Goal: Information Seeking & Learning: Learn about a topic

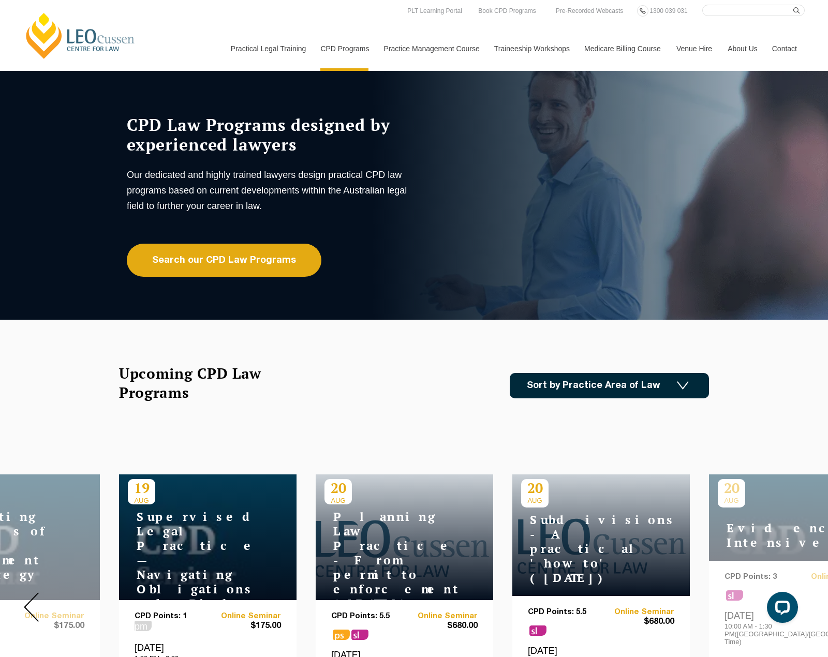
click at [258, 279] on div "CPD Law Programs designed by experienced lawyers Our dedicated and highly train…" at bounding box center [414, 195] width 828 height 249
click at [258, 268] on link "Search our CPD Law Programs" at bounding box center [224, 260] width 195 height 33
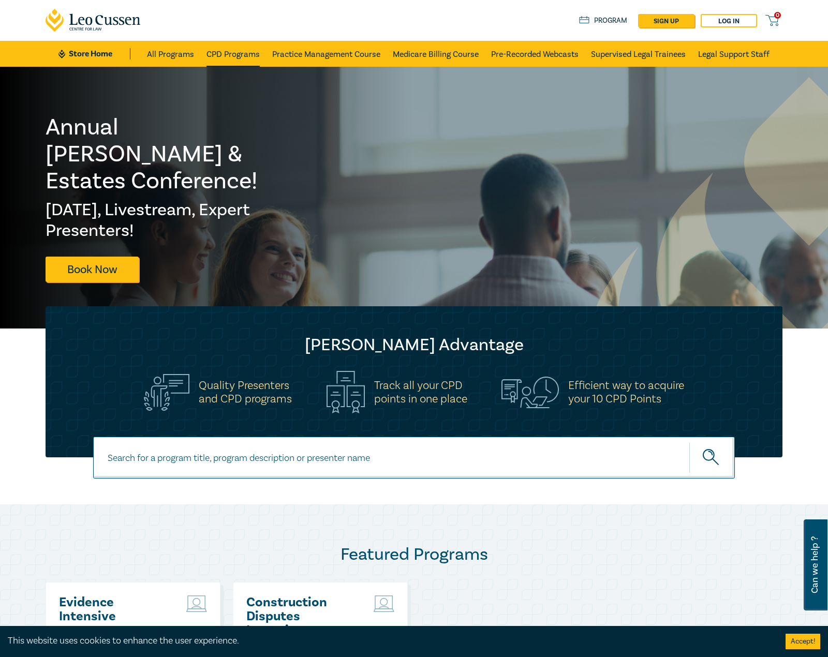
click at [224, 54] on link "CPD Programs" at bounding box center [232, 54] width 53 height 26
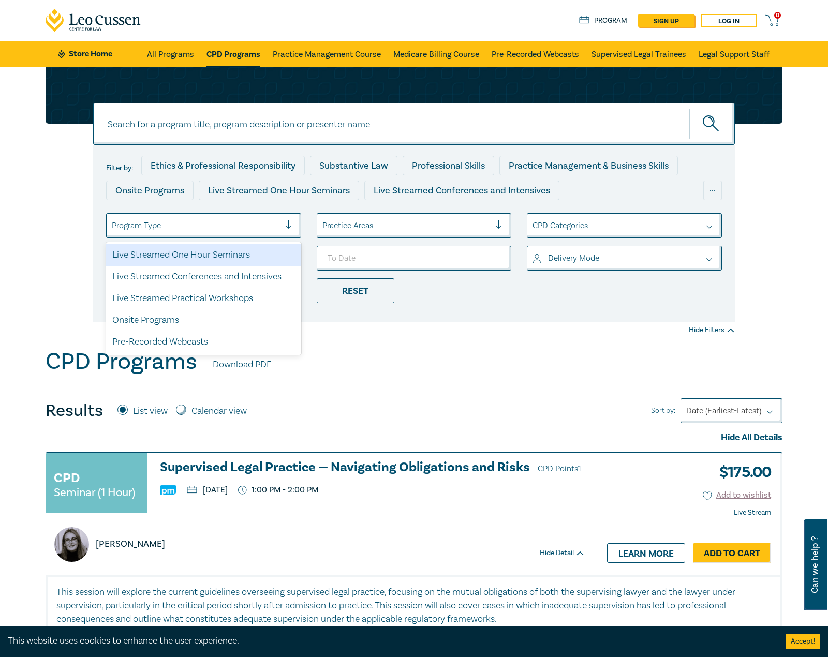
click at [278, 227] on div at bounding box center [196, 225] width 168 height 13
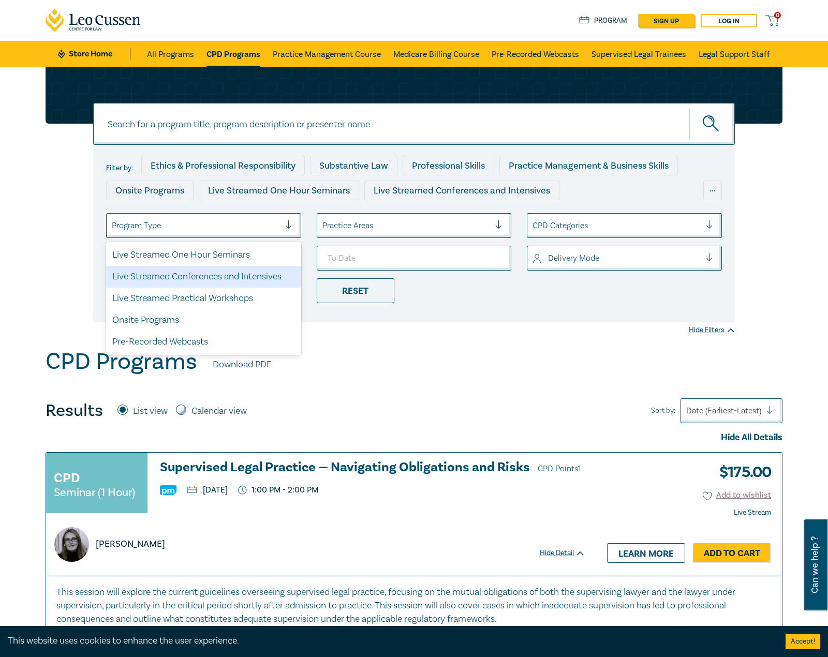
click at [232, 282] on div "Live Streamed Conferences and Intensives" at bounding box center [203, 277] width 195 height 22
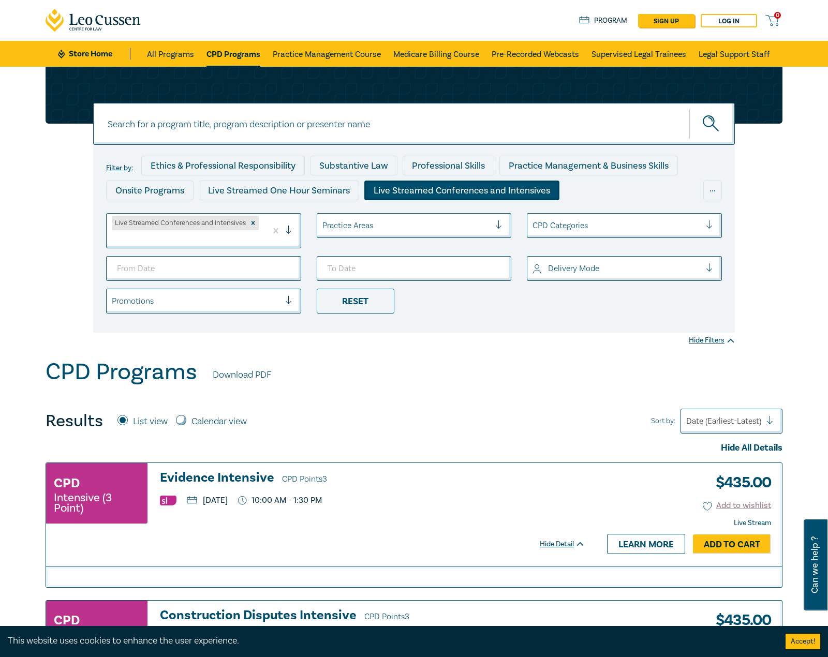
click at [348, 218] on div "Practice Areas" at bounding box center [406, 226] width 179 height 18
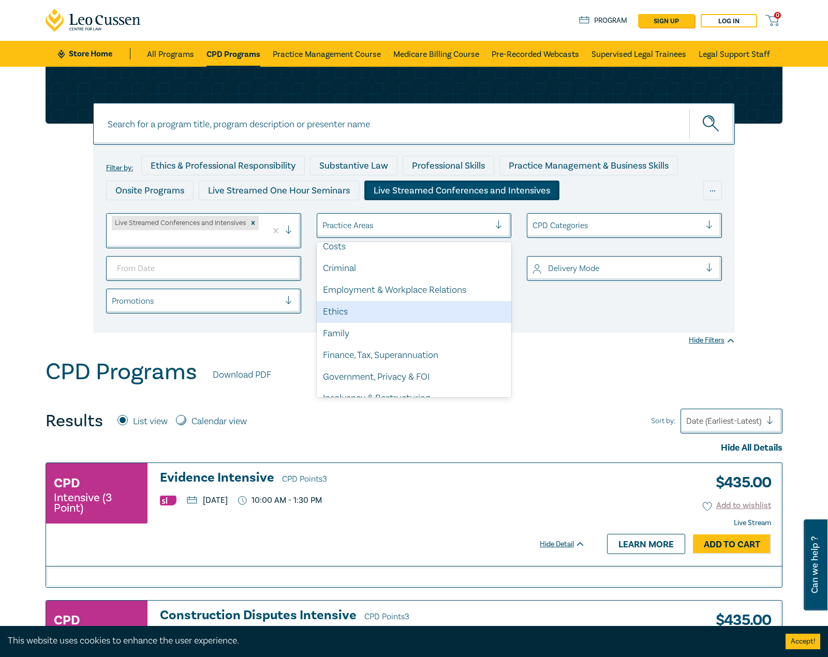
scroll to position [104, 0]
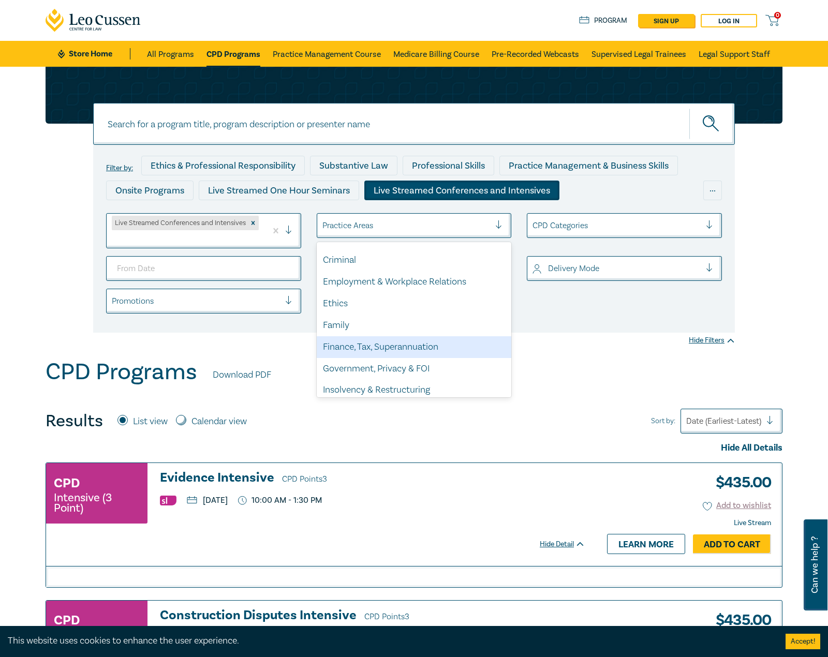
click at [625, 388] on div "CPD Programs Download PDF" at bounding box center [414, 375] width 737 height 32
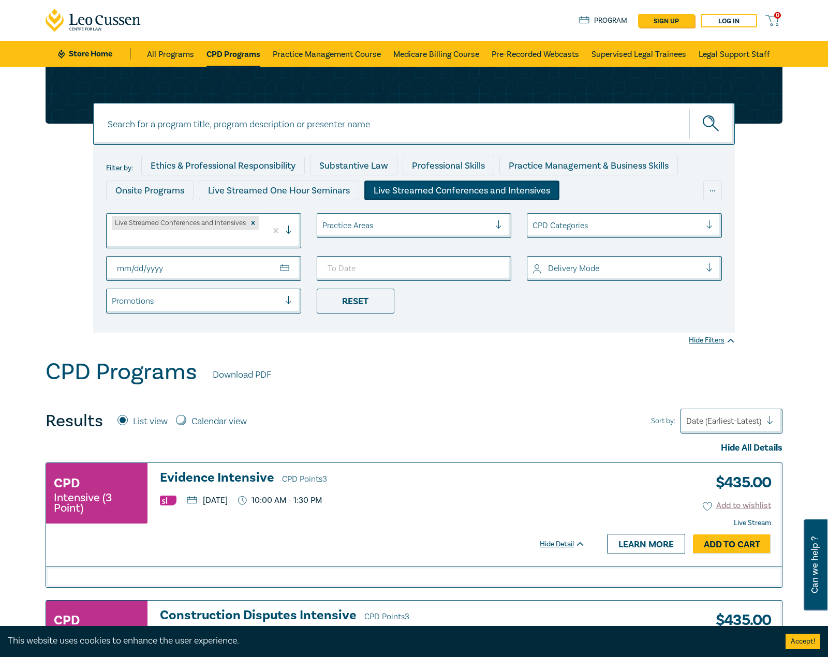
click at [298, 273] on input "From Date" at bounding box center [203, 268] width 195 height 25
click at [292, 272] on input "From Date" at bounding box center [203, 268] width 195 height 25
click at [289, 273] on input "From Date" at bounding box center [203, 268] width 195 height 25
type input "2025-10-31"
click at [495, 271] on input "To Date" at bounding box center [414, 268] width 195 height 25
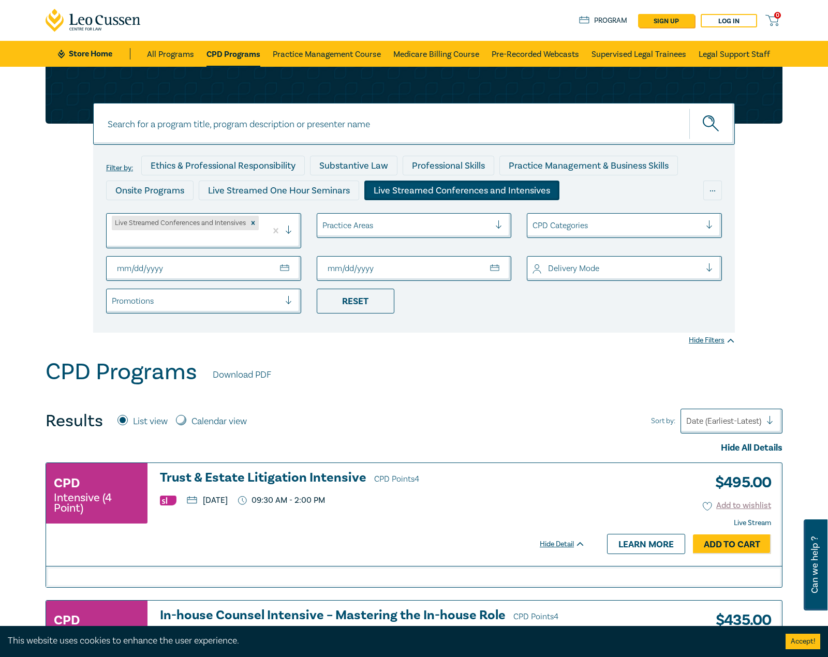
type input "2025-12-06"
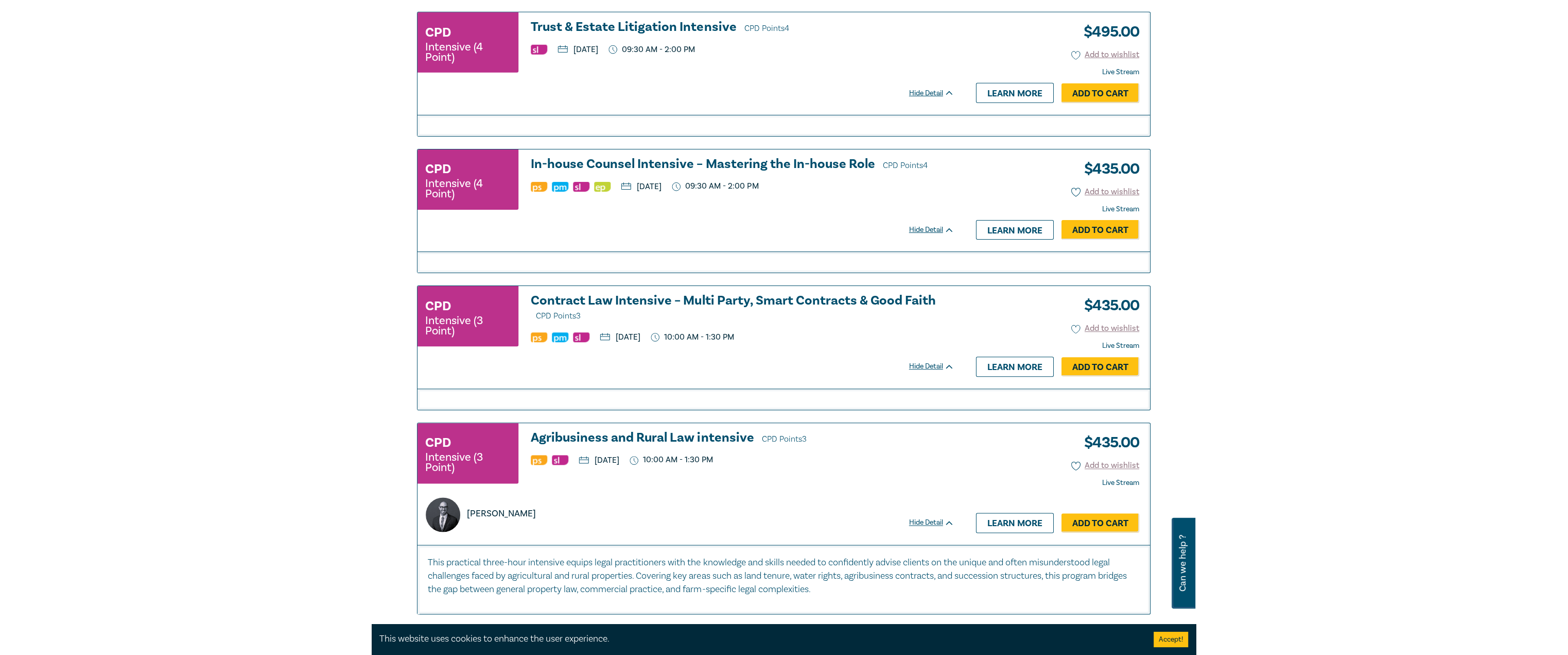
scroll to position [464, 0]
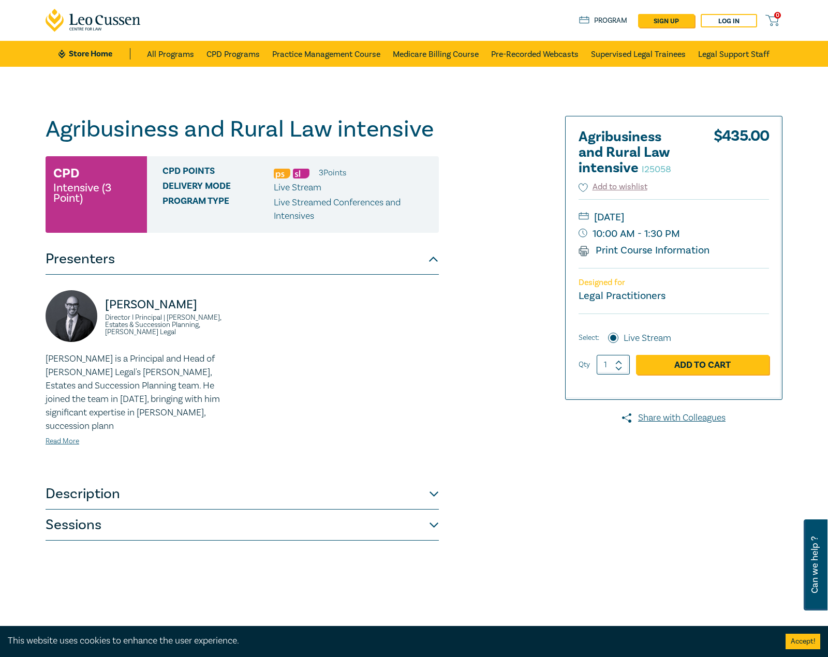
click at [508, 513] on div "Agribusiness and Rural Law intensive I25058 CPD Intensive (3 Point) CPD Points …" at bounding box center [288, 375] width 499 height 518
click at [117, 510] on button "Sessions" at bounding box center [242, 525] width 393 height 31
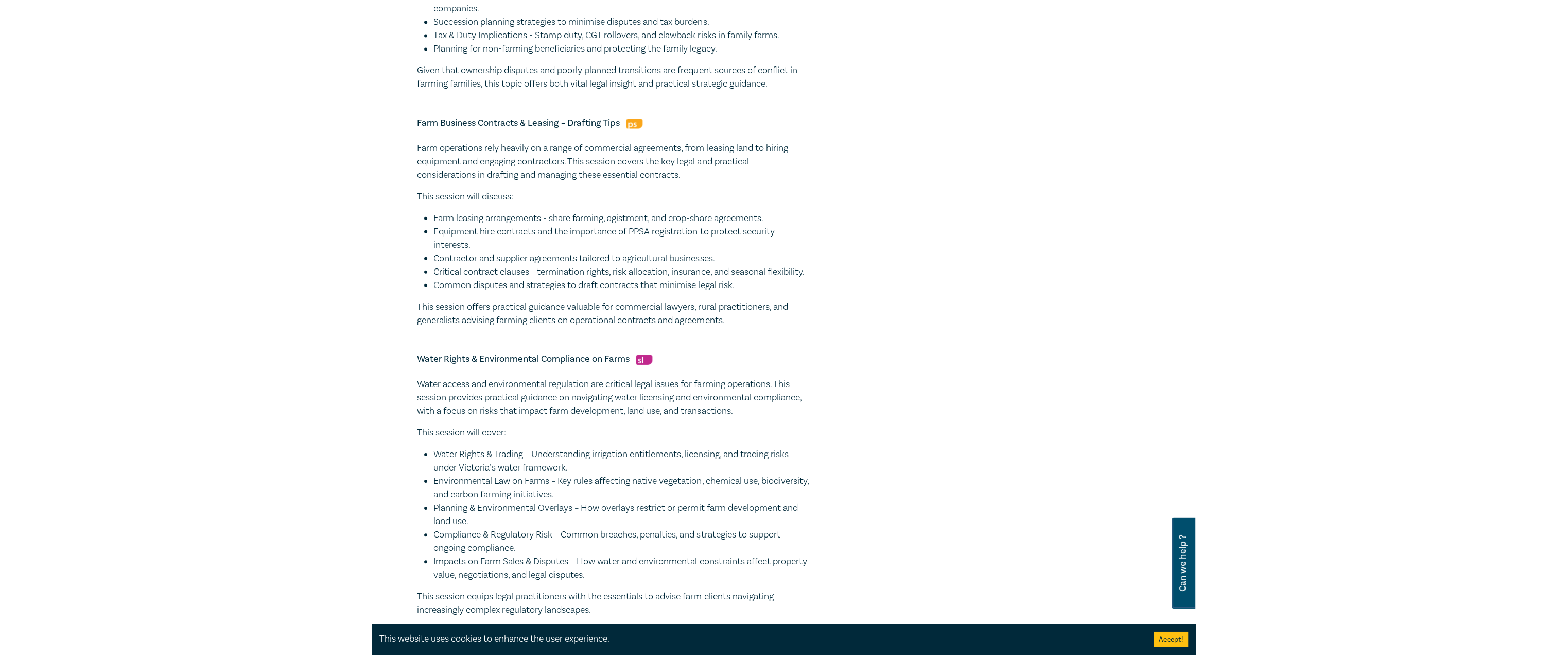
scroll to position [979, 0]
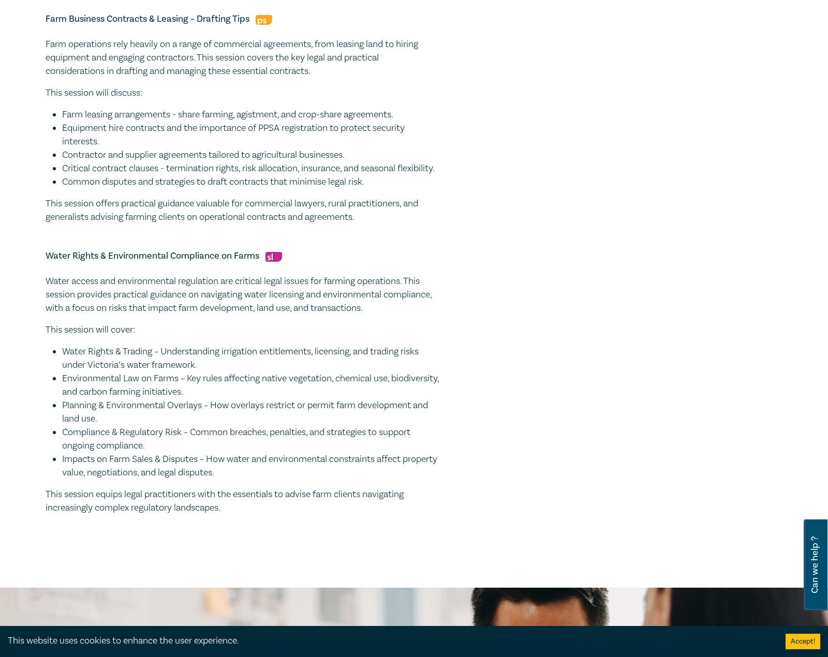
drag, startPoint x: 211, startPoint y: 497, endPoint x: 57, endPoint y: 271, distance: 273.0
copy div "Water Rights & Environmental Compliance on Farms Water access and environmental…"
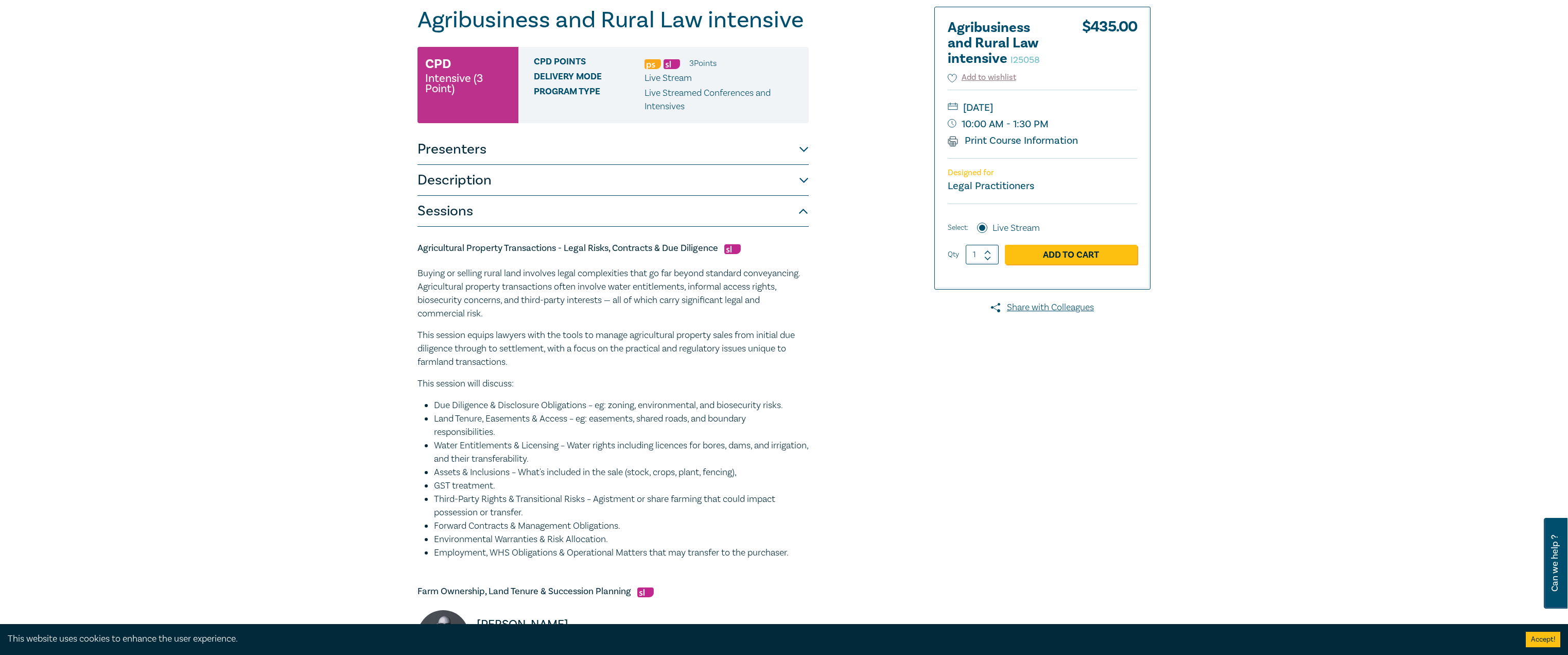
scroll to position [104, 0]
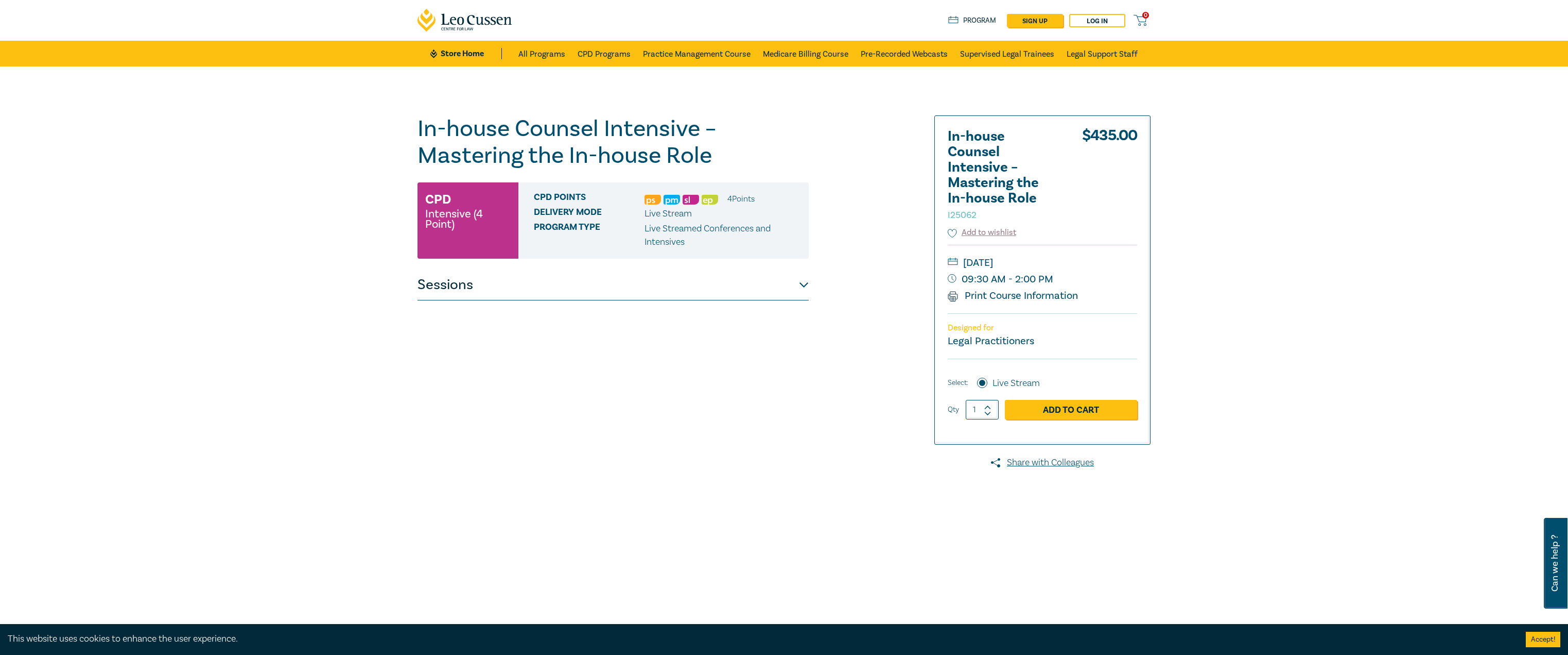
click at [703, 276] on button "Sessions" at bounding box center [613, 285] width 391 height 31
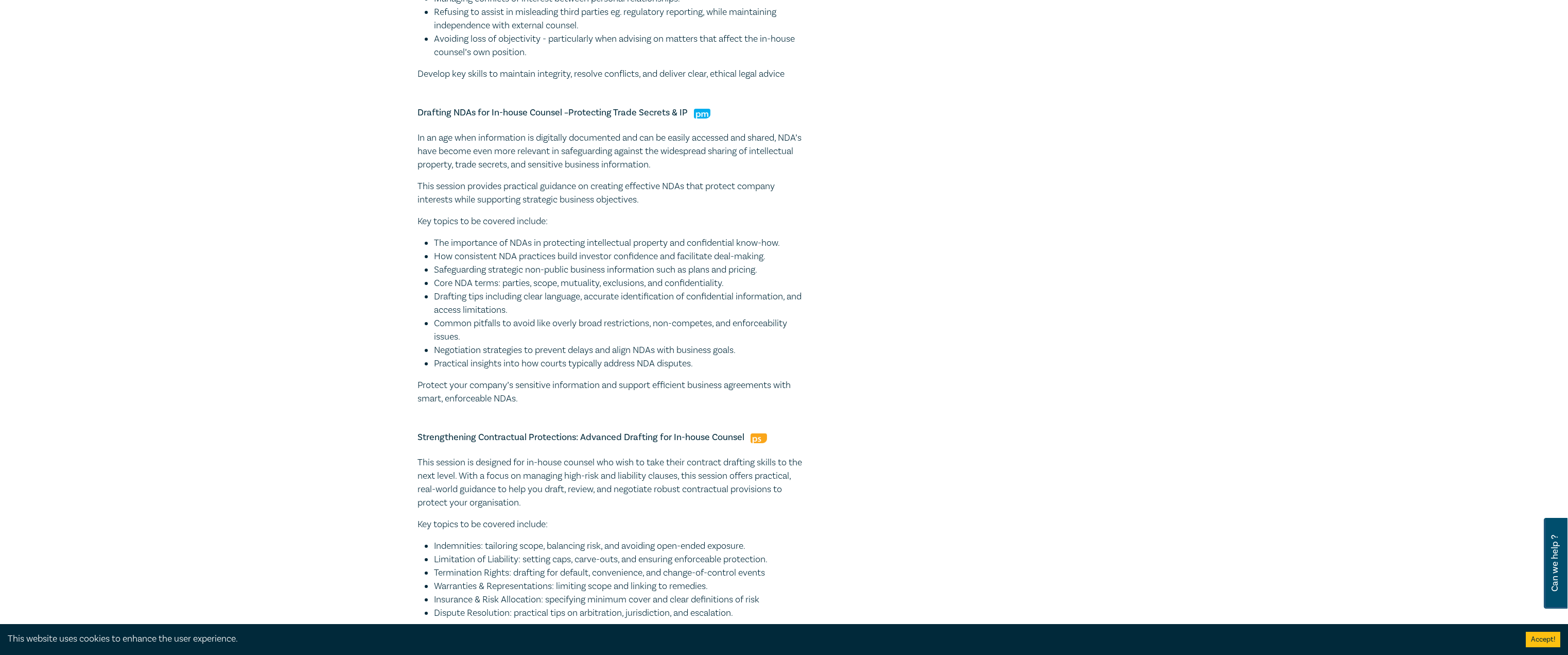
scroll to position [979, 0]
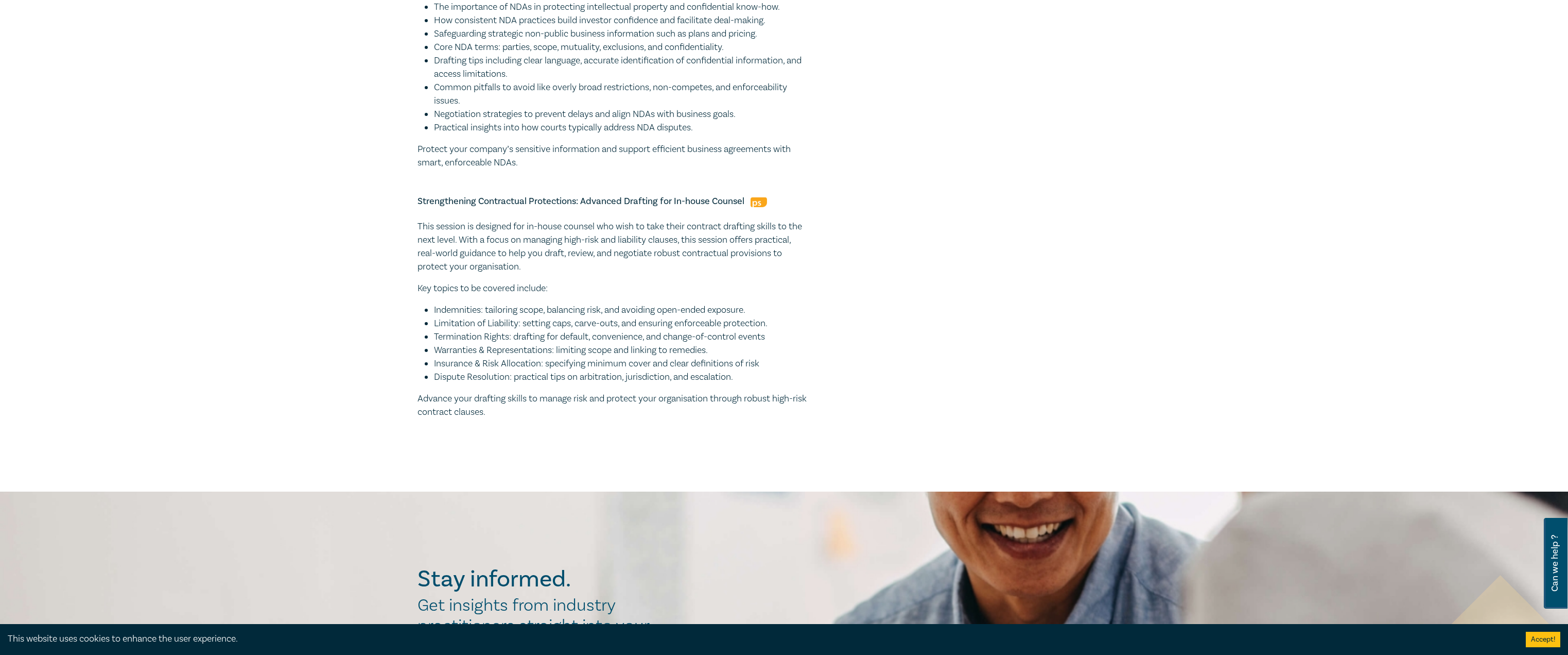
drag, startPoint x: 601, startPoint y: 431, endPoint x: 375, endPoint y: 199, distance: 323.9
copy div "Strengthening Contractual Protections: Advanced Drafting for In-house Counsel T…"
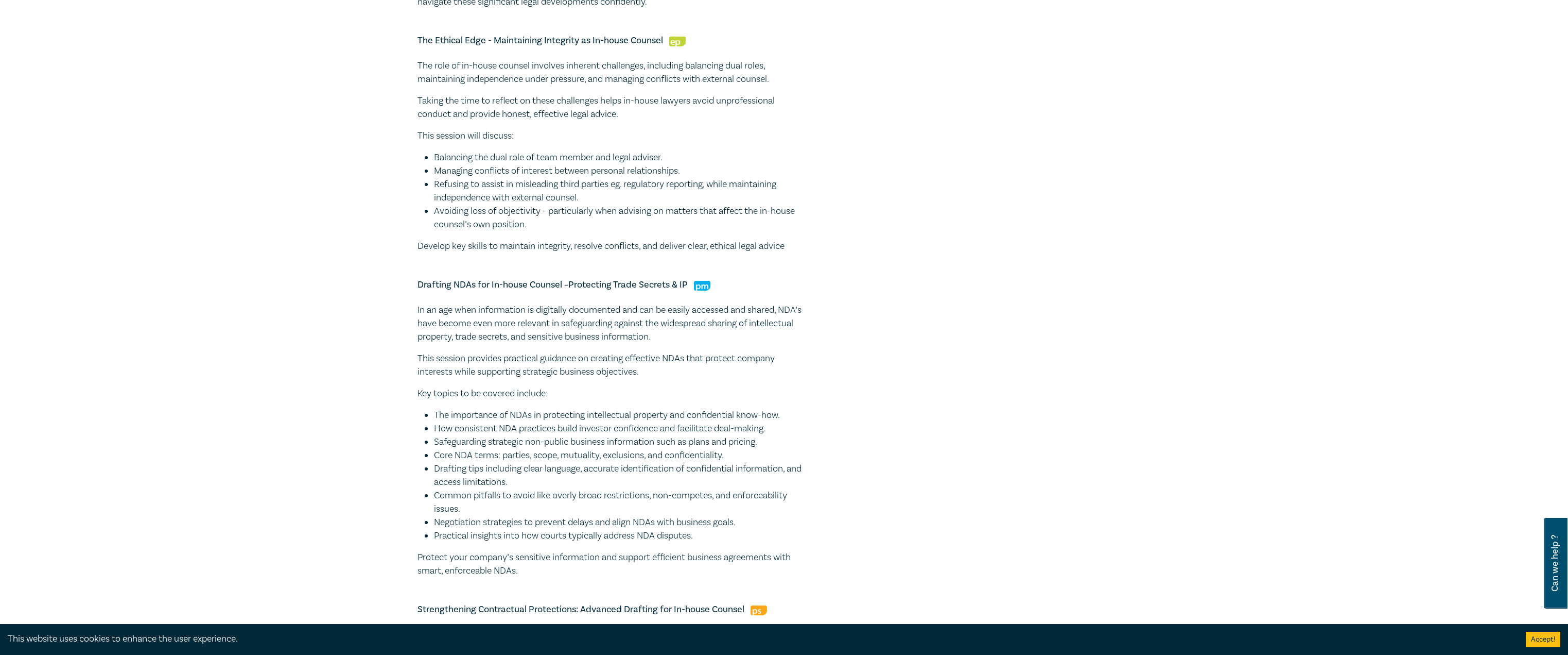
scroll to position [464, 0]
